Goal: Task Accomplishment & Management: Manage account settings

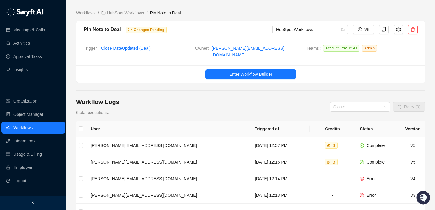
click at [33, 127] on link "Workflows" at bounding box center [22, 128] width 19 height 12
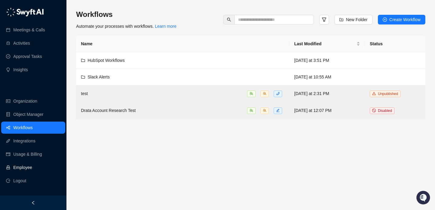
click at [26, 168] on link "Employee" at bounding box center [22, 168] width 19 height 12
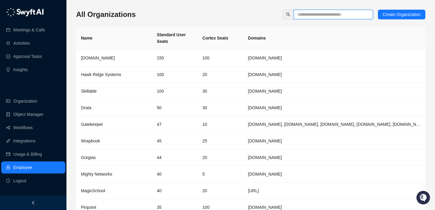
click at [298, 17] on input "text" at bounding box center [330, 14] width 67 height 7
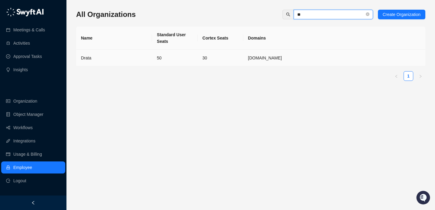
type input "**"
click at [238, 54] on td "30" at bounding box center [221, 58] width 46 height 17
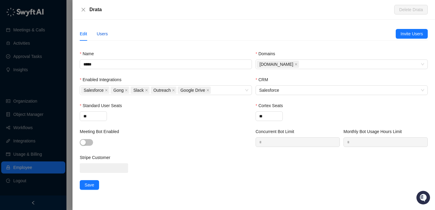
click at [101, 36] on div "Users" at bounding box center [102, 34] width 11 height 7
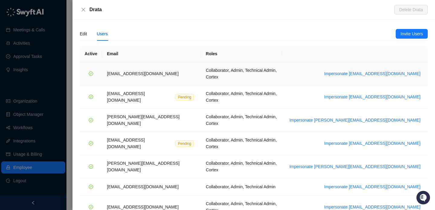
click at [388, 75] on td "Impersonate bradchrisakis@drata.com" at bounding box center [355, 73] width 146 height 23
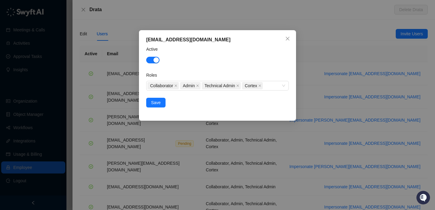
click at [235, 96] on form "Active Roles Collaborator Admin Technical Admin Cortex Save" at bounding box center [217, 77] width 143 height 62
click at [329, 119] on div "bradchrisakis@drata.com Active Roles Collaborator Admin Technical Admin Cortex …" at bounding box center [217, 105] width 435 height 210
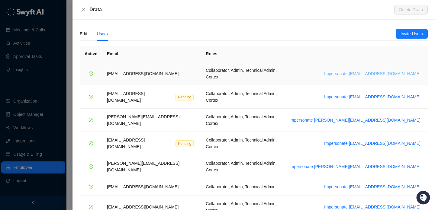
click at [362, 70] on span "Impersonate bradchrisakis@drata.com" at bounding box center [372, 73] width 96 height 7
